Goal: Information Seeking & Learning: Find specific fact

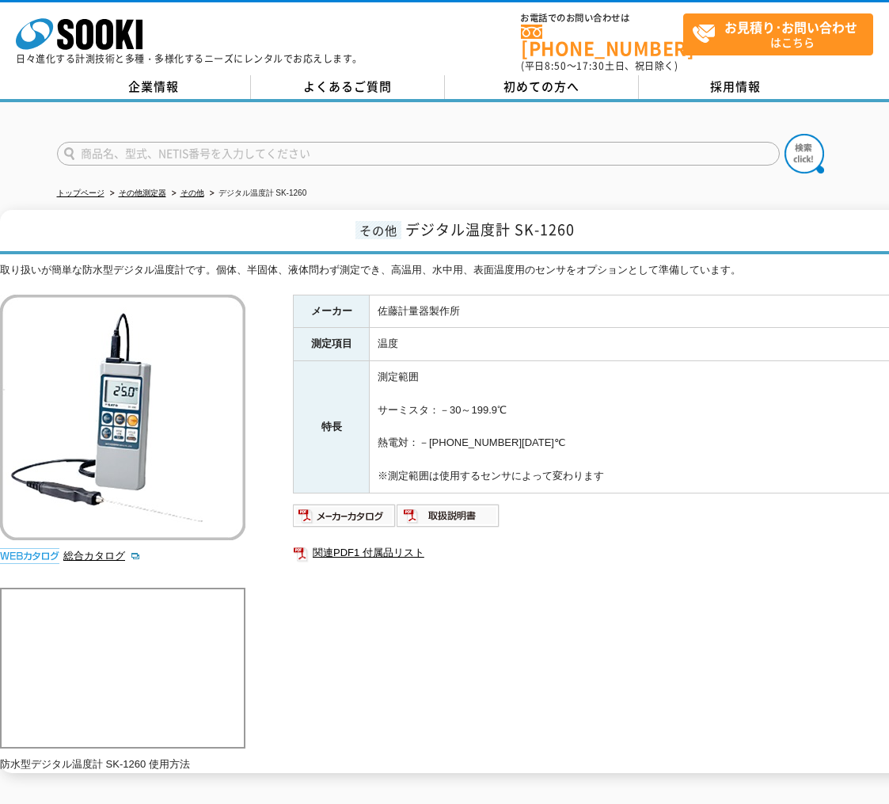
click at [736, 559] on ul "関連PDF1 付属品リスト" at bounding box center [609, 552] width 633 height 36
click at [498, 569] on div "メーカー [PERSON_NAME]計量器製作所 測定項目 温度 特長 測定範囲 サーミスタ：－30～199.9℃ 熱電対：－[PHONE_NUMBER][D…" at bounding box center [609, 465] width 633 height 340
drag, startPoint x: 648, startPoint y: 463, endPoint x: 378, endPoint y: 354, distance: 291.3
click at [376, 361] on td "測定範囲 サーミスタ：－30～199.9℃ 熱電対：－[PHONE_NUMBER][DATE]℃ ※測定範囲は使用するセンサによって変わります" at bounding box center [648, 427] width 557 height 132
click at [583, 367] on td "測定範囲 サーミスタ：－30～199.9℃ 熱電対：－[PHONE_NUMBER][DATE]℃ ※測定範囲は使用するセンサによって変わります" at bounding box center [648, 427] width 557 height 132
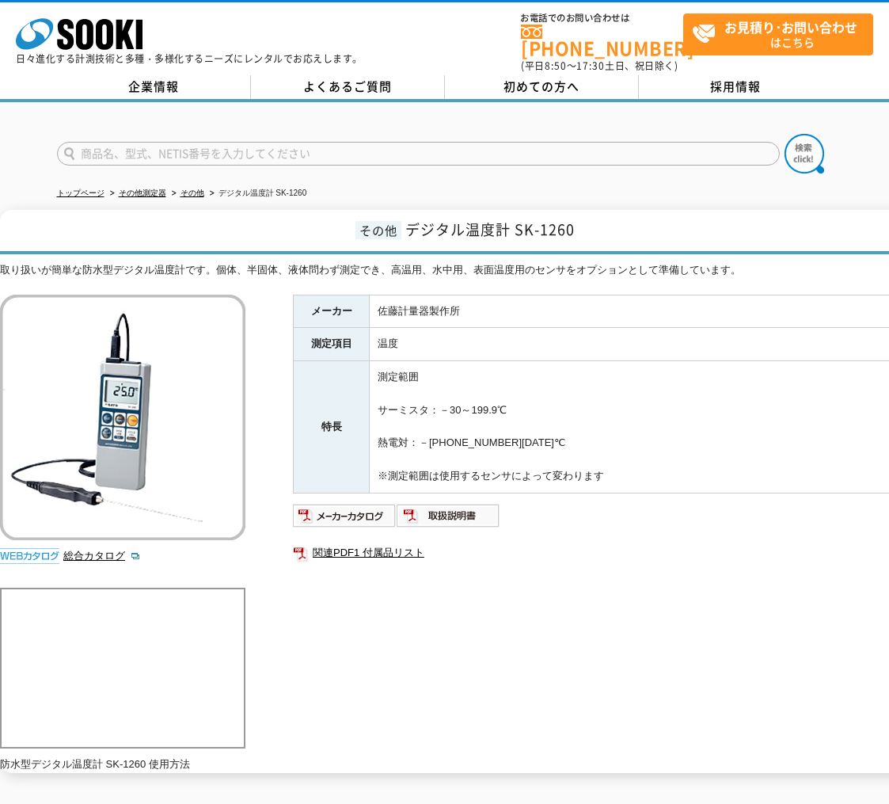
drag, startPoint x: 642, startPoint y: 462, endPoint x: 405, endPoint y: 291, distance: 292.7
click at [301, 295] on tbody "メーカー [PERSON_NAME]計量器製作所 測定項目 温度 特長 測定範囲 サーミスタ：－30～199.9℃ 熱電対：－[PHONE_NUMBER][D…" at bounding box center [610, 394] width 633 height 198
click at [628, 309] on td "佐藤計量器製作所" at bounding box center [648, 311] width 557 height 33
drag, startPoint x: 659, startPoint y: 466, endPoint x: 581, endPoint y: 340, distance: 147.9
click at [299, 300] on tbody "メーカー [PERSON_NAME]計量器製作所 測定項目 温度 特長 測定範囲 サーミスタ：－30～199.9℃ 熱電対：－[PHONE_NUMBER][D…" at bounding box center [610, 394] width 633 height 198
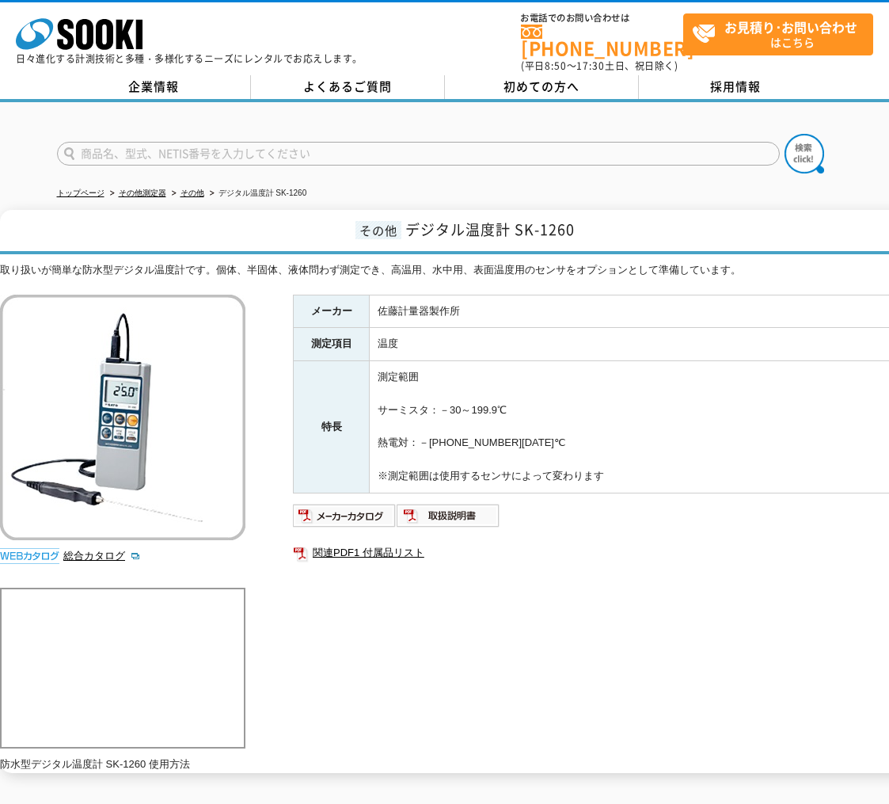
click at [581, 340] on td "温度" at bounding box center [648, 344] width 557 height 33
drag, startPoint x: 665, startPoint y: 472, endPoint x: 572, endPoint y: 343, distance: 158.9
click at [292, 302] on div "取り扱いが簡単な防水型デジタル温度計です。個体、半固体、液体問わず測定でき、高温用、水中用、表面温度用のセンサをオプションとして準備しています。 総合カタログ…" at bounding box center [463, 517] width 926 height 511
click at [572, 343] on td "温度" at bounding box center [648, 344] width 557 height 33
drag, startPoint x: 644, startPoint y: 466, endPoint x: 654, endPoint y: 330, distance: 136.6
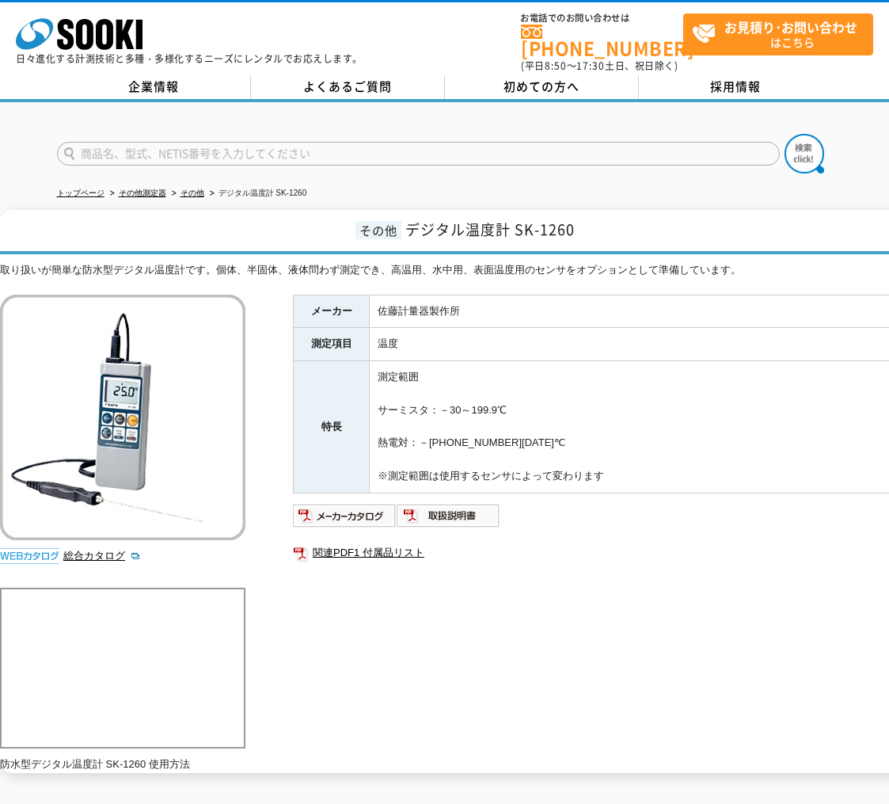
click at [315, 295] on tbody "メーカー [PERSON_NAME]計量器製作所 測定項目 温度 特長 測定範囲 サーミスタ：－30～199.9℃ 熱電対：－[PHONE_NUMBER][D…" at bounding box center [610, 394] width 633 height 198
click at [654, 330] on td "温度" at bounding box center [648, 344] width 557 height 33
drag, startPoint x: 644, startPoint y: 459, endPoint x: 441, endPoint y: 388, distance: 214.8
click at [441, 388] on td "測定範囲 サーミスタ：－30～199.9℃ 熱電対：－[PHONE_NUMBER][DATE]℃ ※測定範囲は使用するセンサによって変わります" at bounding box center [648, 427] width 557 height 132
click at [619, 408] on td "測定範囲 サーミスタ：－30～199.9℃ 熱電対：－[PHONE_NUMBER][DATE]℃ ※測定範囲は使用するセンサによって変わります" at bounding box center [648, 427] width 557 height 132
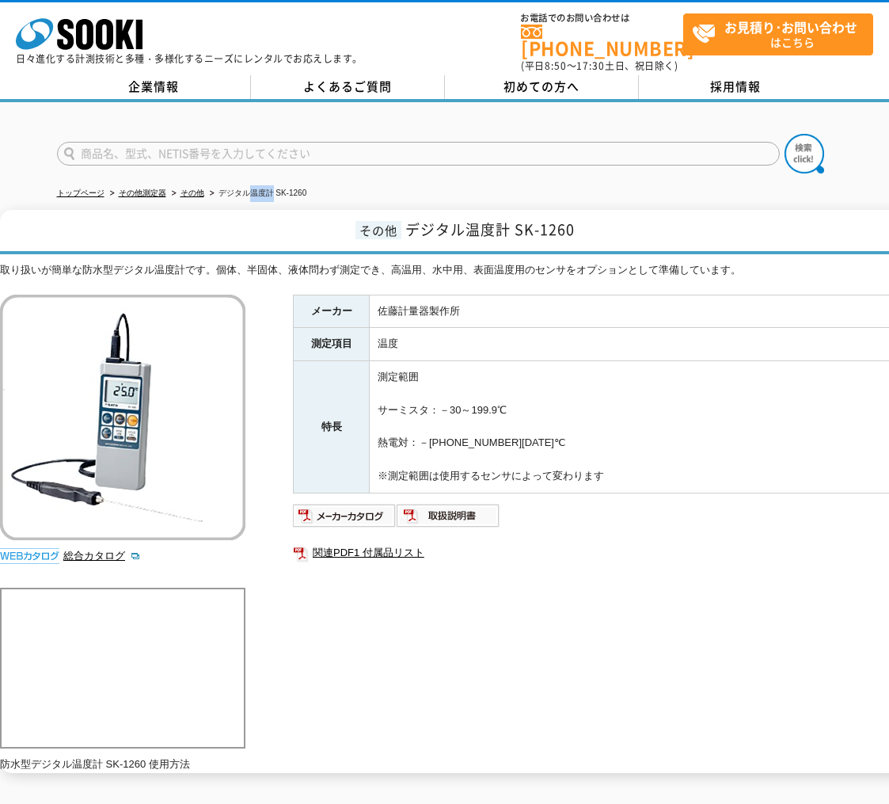
drag, startPoint x: 274, startPoint y: 184, endPoint x: 253, endPoint y: 187, distance: 21.5
click at [253, 187] on li "デジタル温度計 SK-1260" at bounding box center [257, 193] width 101 height 17
copy li "温度計"
drag, startPoint x: 522, startPoint y: 440, endPoint x: 420, endPoint y: 386, distance: 115.8
click at [420, 386] on td "測定範囲 サーミスタ：－30～199.9℃ 熱電対：－[PHONE_NUMBER][DATE]℃ ※測定範囲は使用するセンサによって変わります" at bounding box center [648, 427] width 557 height 132
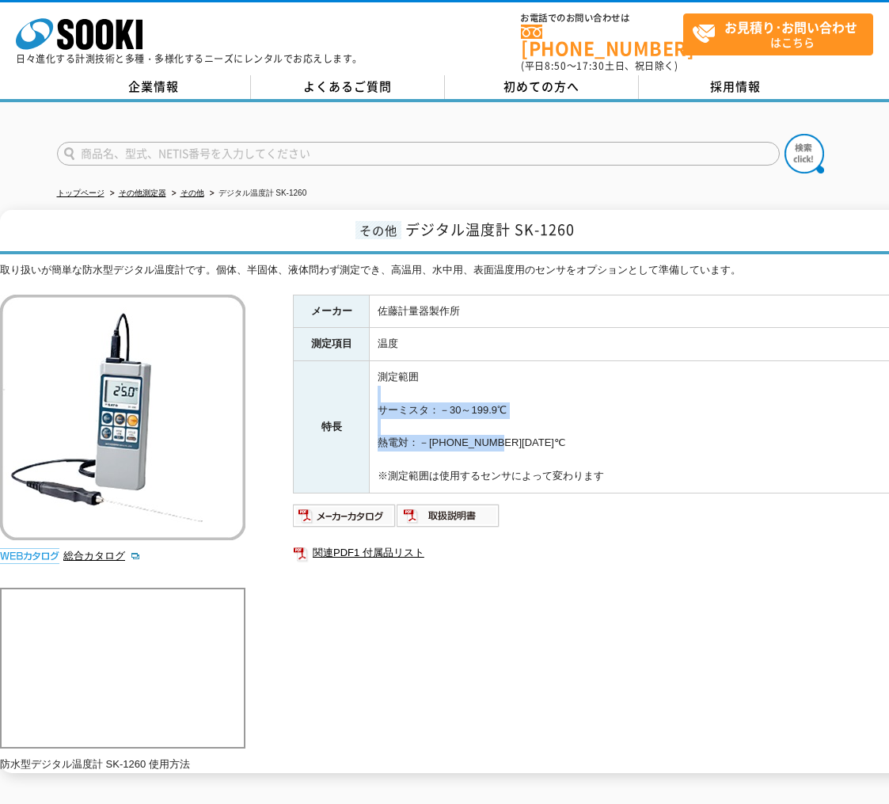
drag, startPoint x: 591, startPoint y: 406, endPoint x: 580, endPoint y: 400, distance: 12.1
click at [591, 406] on td "測定範囲 サーミスタ：－30～199.9℃ 熱電対：－[PHONE_NUMBER][DATE]℃ ※測定範囲は使用するセンサによって変わります" at bounding box center [648, 427] width 557 height 132
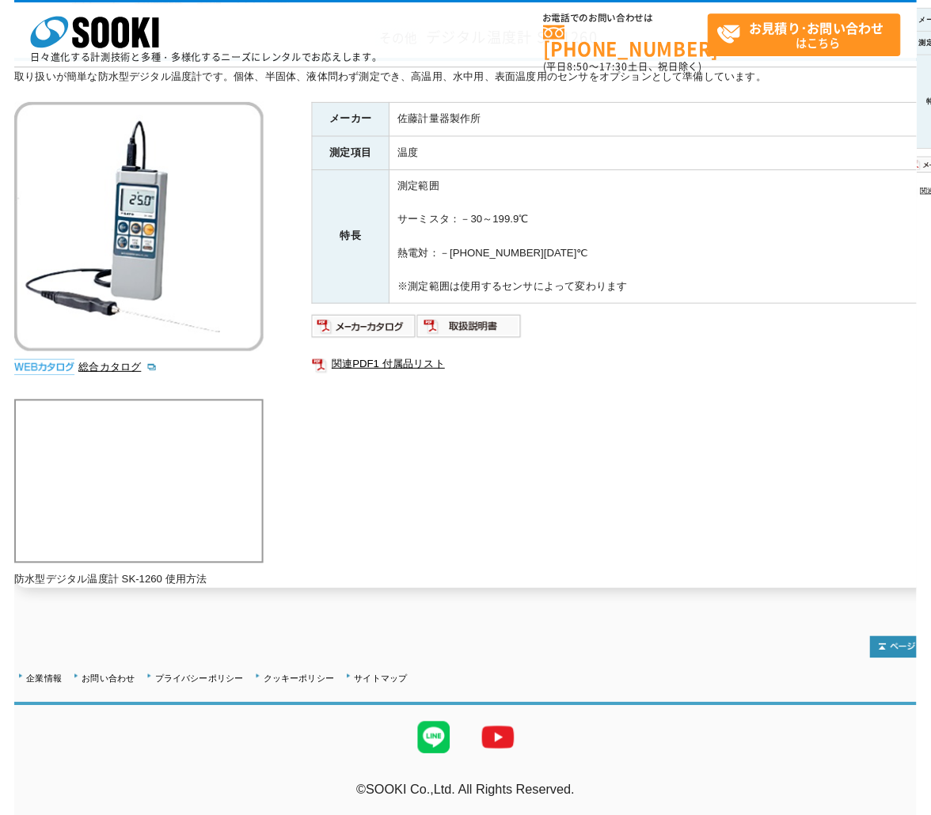
scroll to position [42, 0]
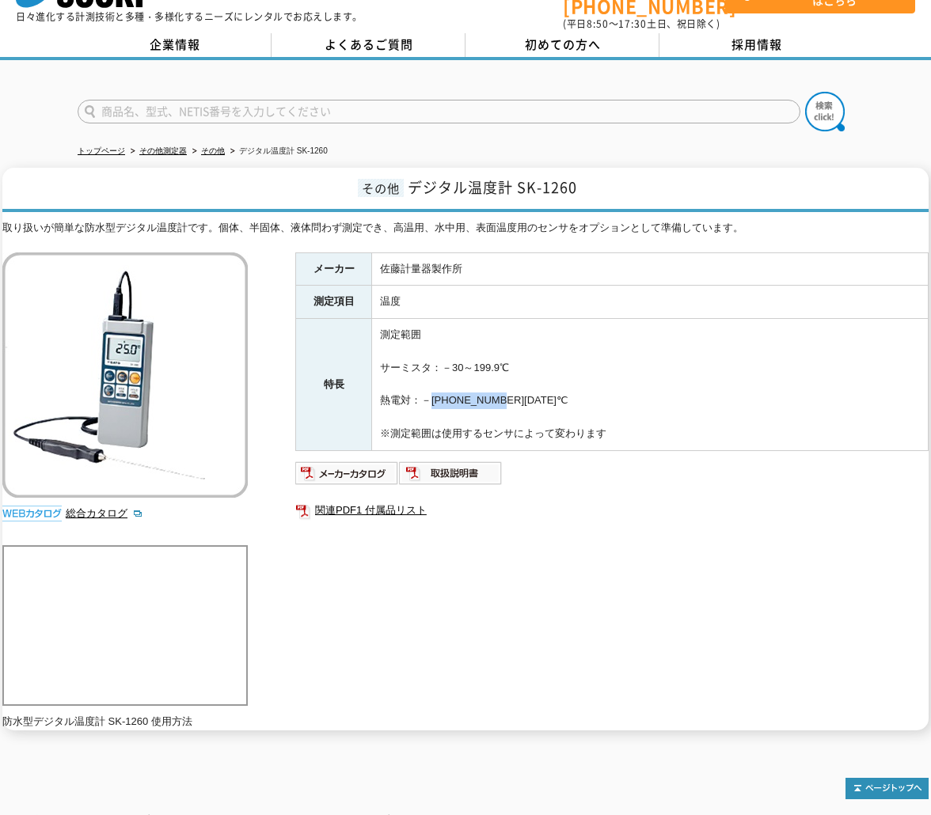
drag, startPoint x: 518, startPoint y: 393, endPoint x: 423, endPoint y: 392, distance: 95.0
click at [423, 392] on td "測定範囲 サーミスタ：－30～199.9℃ 熱電対：－[PHONE_NUMBER][DATE]℃ ※測定範囲は使用するセンサによって変わります" at bounding box center [650, 385] width 557 height 132
copy td "－[PHONE_NUMBER][DATE]℃"
drag, startPoint x: 542, startPoint y: 359, endPoint x: 442, endPoint y: 360, distance: 100.6
click at [442, 360] on td "測定範囲 サーミスタ：－30～199.9℃ 熱電対：－[PHONE_NUMBER][DATE]℃ ※測定範囲は使用するセンサによって変わります" at bounding box center [650, 385] width 557 height 132
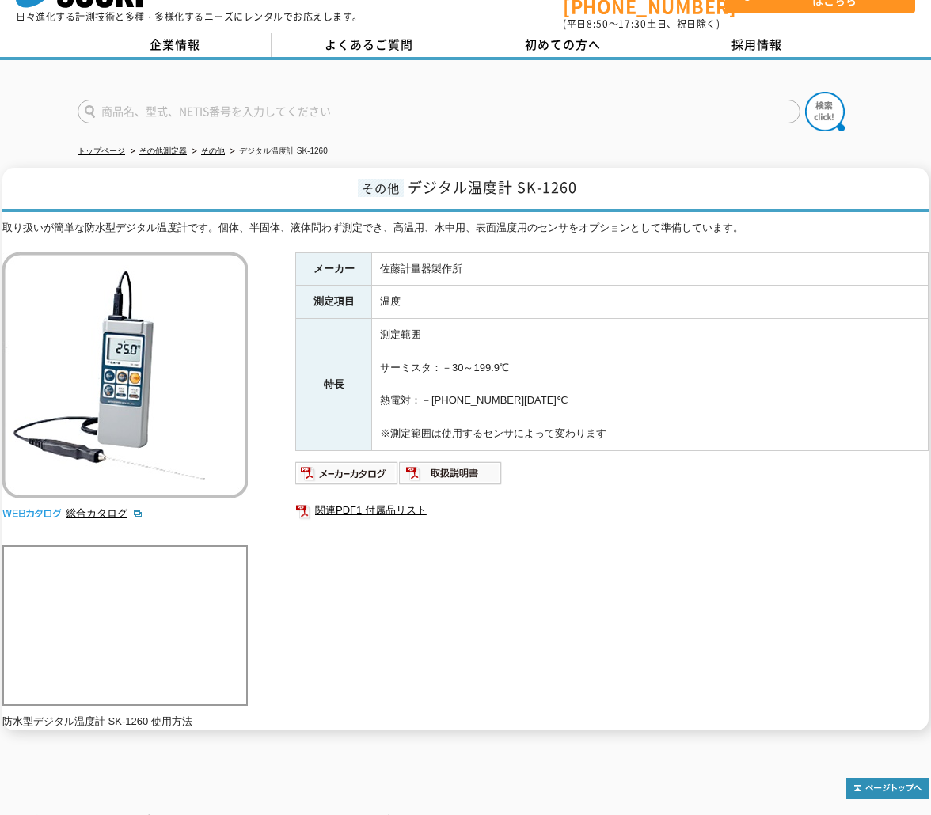
click at [554, 370] on td "測定範囲 サーミスタ：－30～199.9℃ 熱電対：－[PHONE_NUMBER][DATE]℃ ※測定範囲は使用するセンサによって変わります" at bounding box center [650, 385] width 557 height 132
drag, startPoint x: 400, startPoint y: 391, endPoint x: 365, endPoint y: 390, distance: 34.8
click at [365, 391] on tr "特長 測定範囲 サーミスタ：－30～199.9℃ 熱電対：－[PHONE_NUMBER][DATE]℃ ※測定範囲は使用するセンサによって変わります" at bounding box center [612, 385] width 633 height 132
drag, startPoint x: 481, startPoint y: 388, endPoint x: 423, endPoint y: 385, distance: 57.9
click at [481, 389] on td "測定範囲 サーミスタ：－30～199.9℃ 熱電対：－[PHONE_NUMBER][DATE]℃ ※測定範囲は使用するセンサによって変わります" at bounding box center [650, 385] width 557 height 132
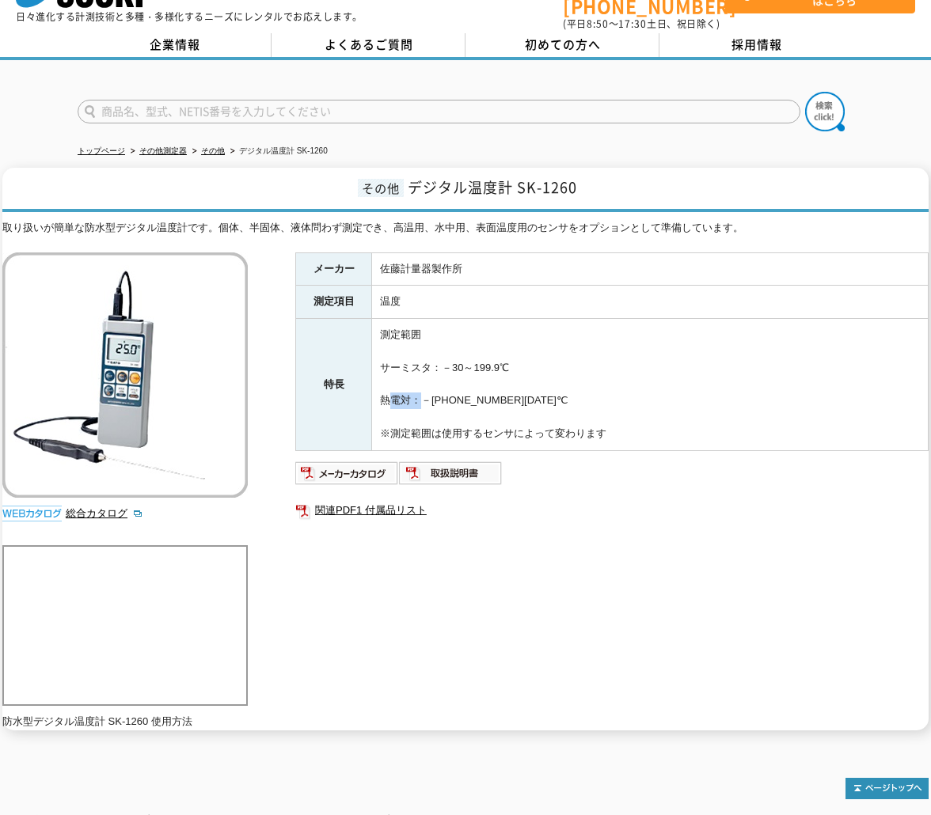
drag, startPoint x: 406, startPoint y: 391, endPoint x: 543, endPoint y: 177, distance: 253.9
click at [382, 391] on td "測定範囲 サーミスタ：－30～199.9℃ 熱電対：－[PHONE_NUMBER][DATE]℃ ※測定範囲は使用するセンサによって変わります" at bounding box center [650, 385] width 557 height 132
copy td "熱電対"
click at [690, 350] on td "測定範囲 サーミスタ：－30～199.9℃ 熱電対：－[PHONE_NUMBER][DATE]℃ ※測定範囲は使用するセンサによって変わります" at bounding box center [650, 385] width 557 height 132
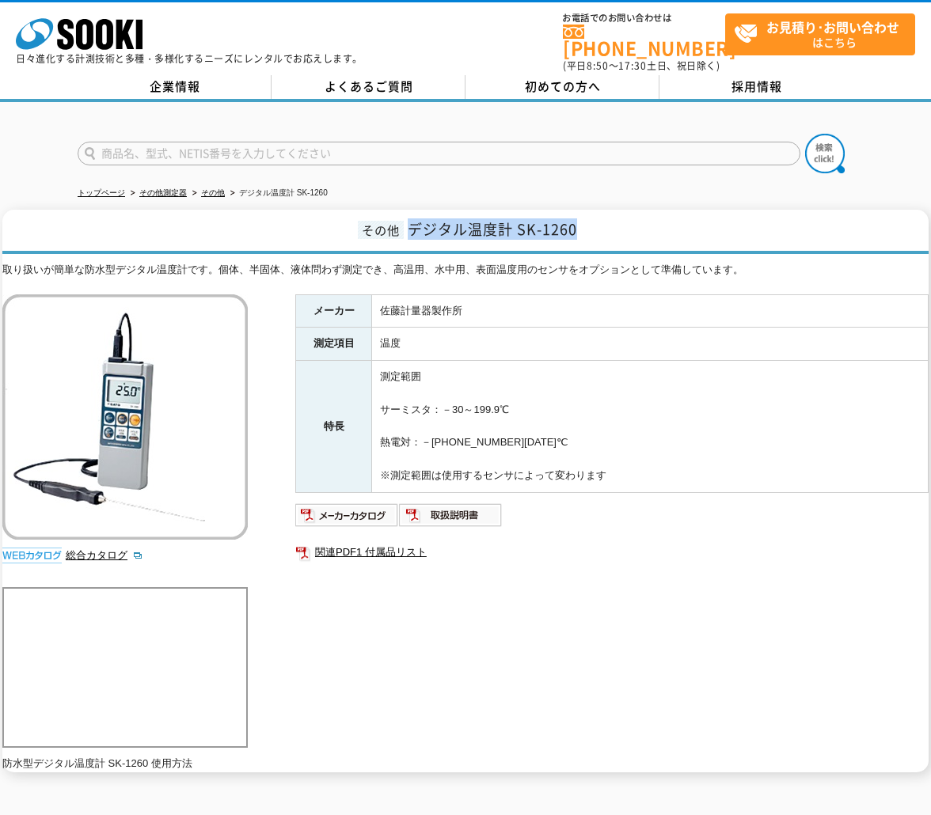
drag, startPoint x: 581, startPoint y: 217, endPoint x: 921, endPoint y: 386, distance: 379.2
click at [414, 224] on h1 "その他 デジタル温度計 SK-1260" at bounding box center [465, 232] width 926 height 44
copy span "デジタル温度計 SK-1260"
click at [695, 226] on h1 "その他 デジタル温度計 SK-1260" at bounding box center [465, 232] width 926 height 44
